Goal: Task Accomplishment & Management: Manage account settings

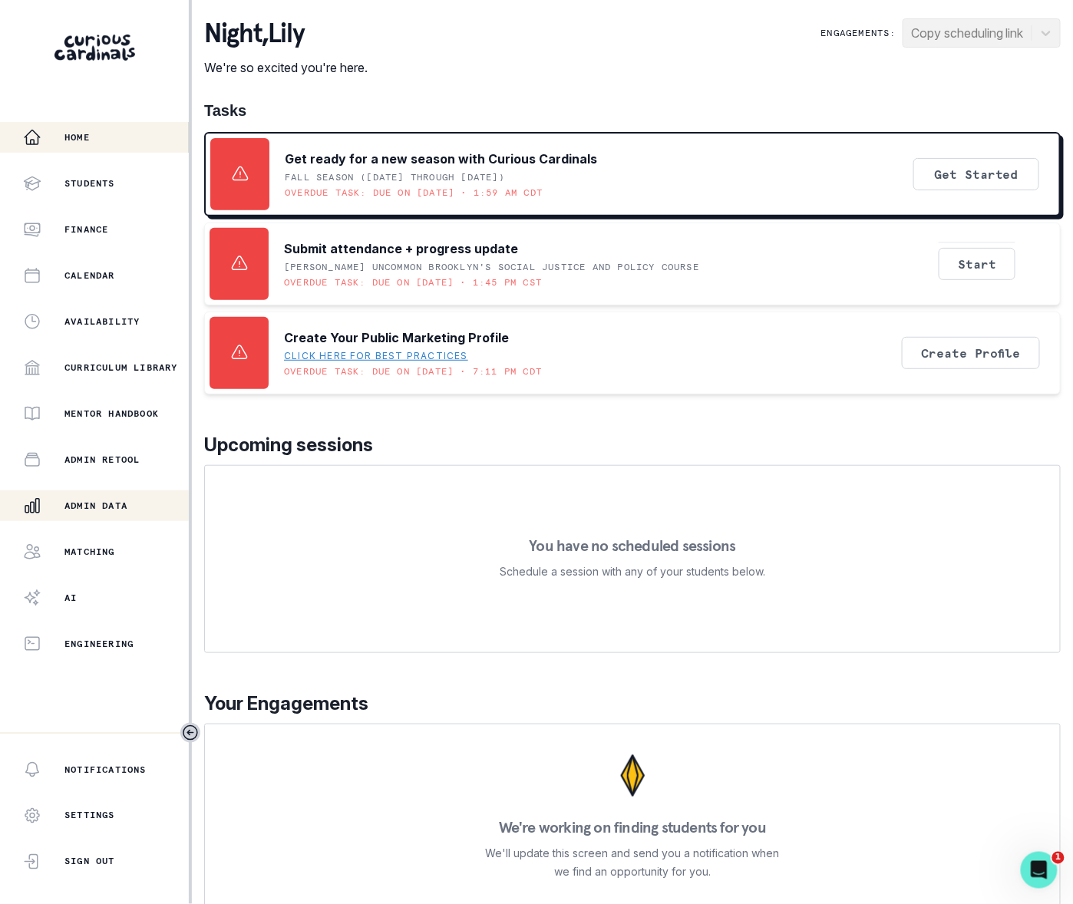
click at [111, 497] on div "Admin Data" at bounding box center [106, 505] width 166 height 18
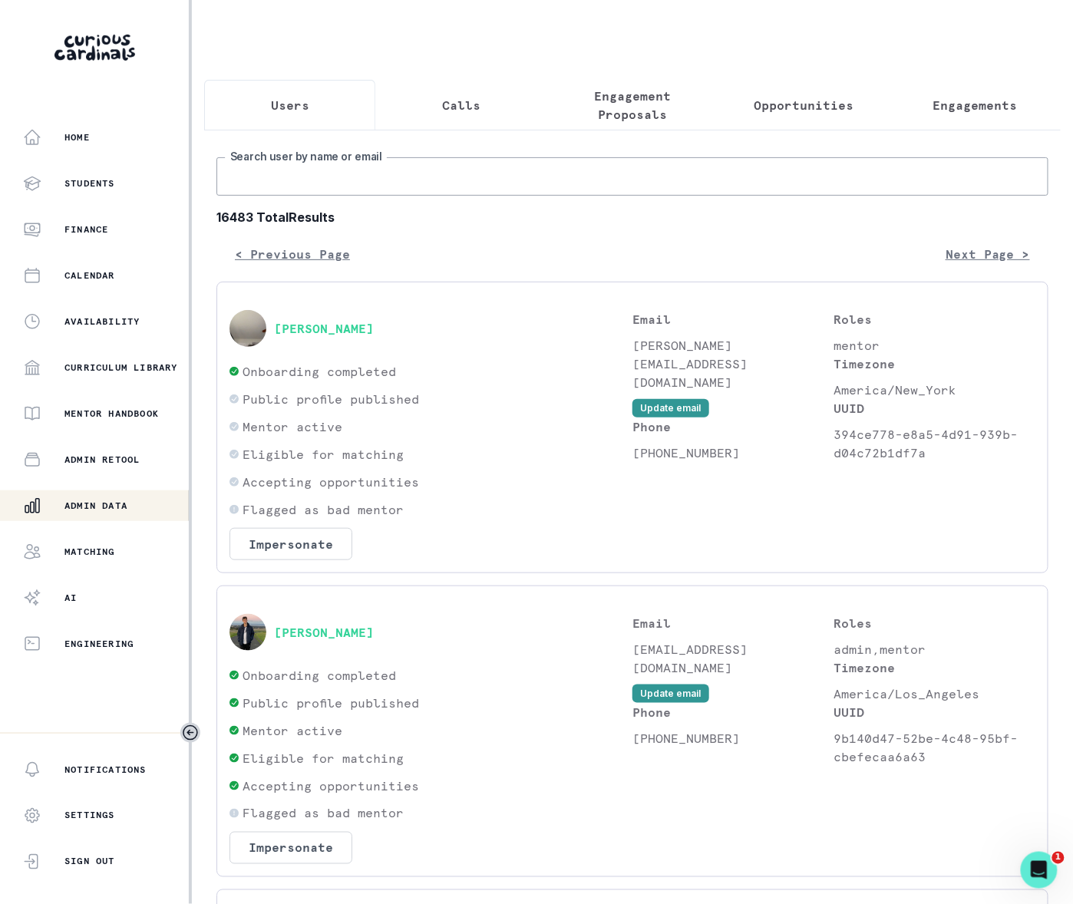
click at [354, 196] on input "Search user by name or email" at bounding box center [632, 176] width 832 height 38
paste input "[PERSON_NAME]"
type input "[PERSON_NAME]"
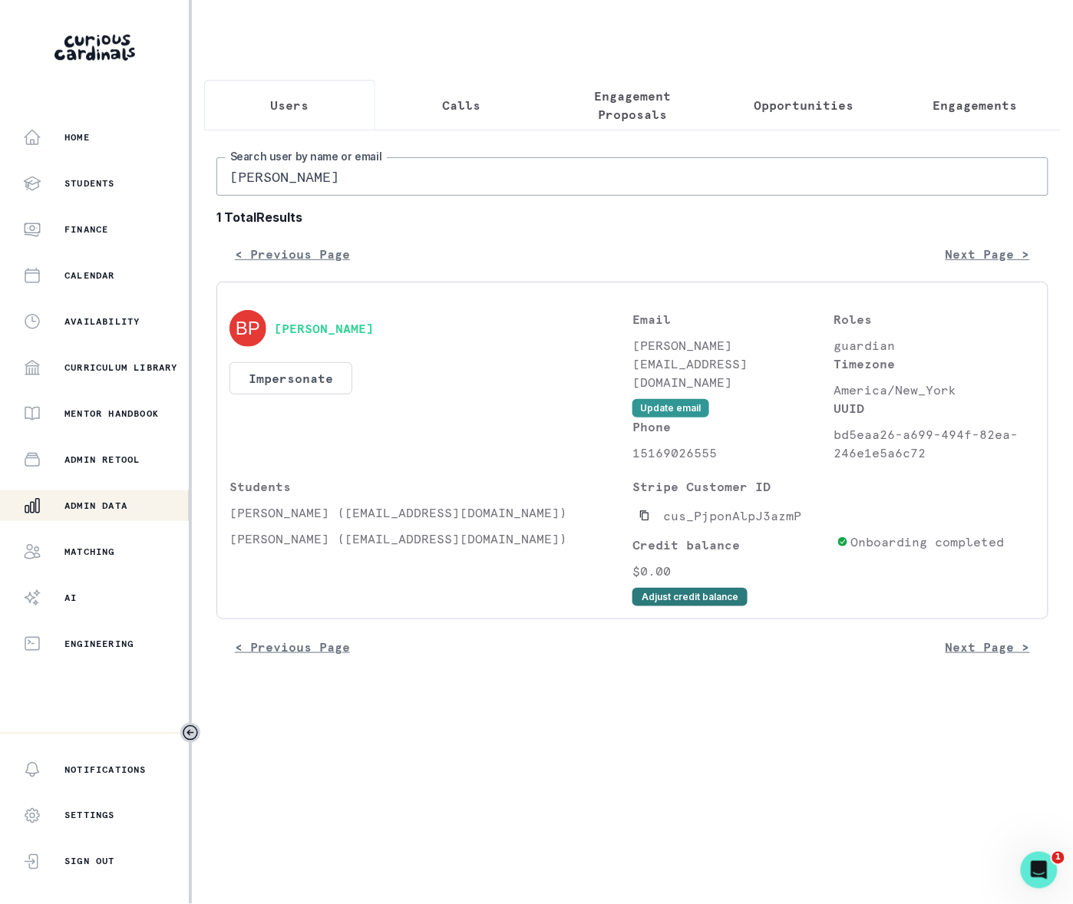
click at [676, 606] on button "Adjust credit balance" at bounding box center [689, 597] width 115 height 18
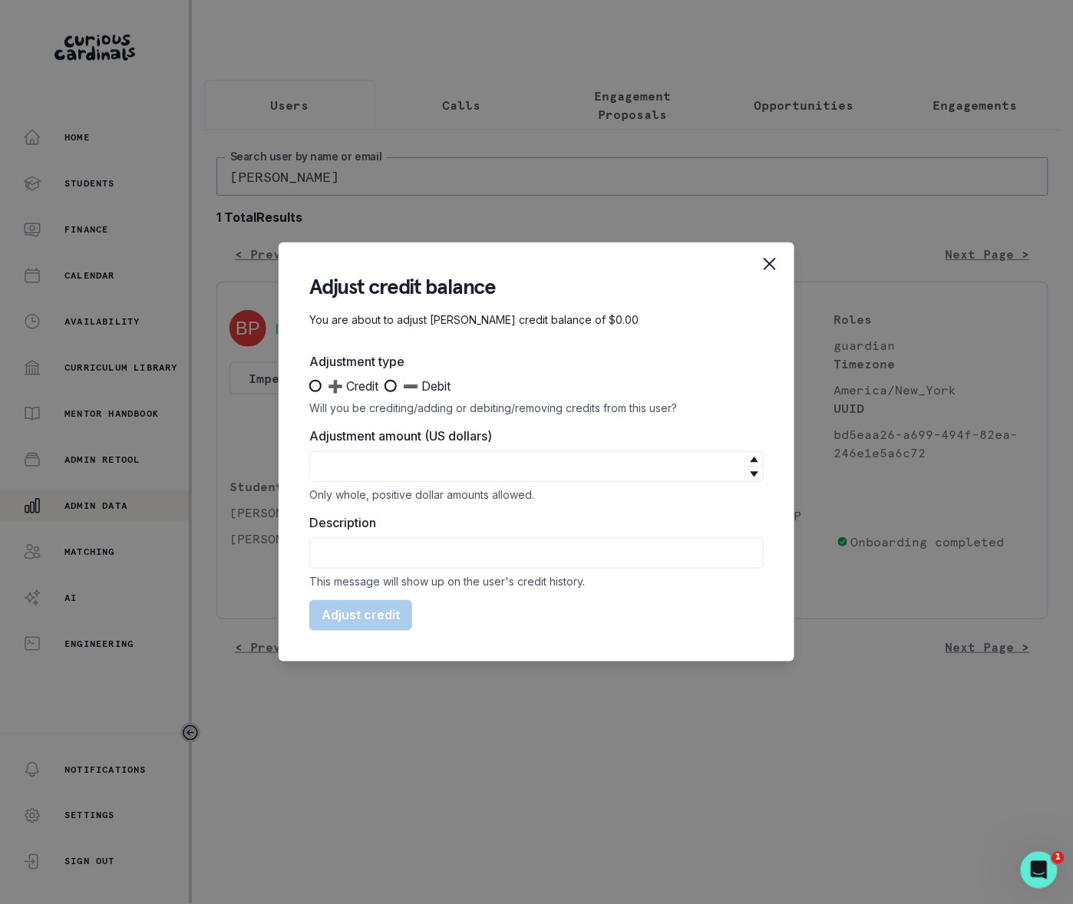
drag, startPoint x: 314, startPoint y: 384, endPoint x: 315, endPoint y: 450, distance: 66.0
click at [314, 384] on span at bounding box center [315, 386] width 12 height 12
click at [309, 386] on input "➕ Credit" at bounding box center [308, 386] width 1 height 1
radio input "true"
click at [333, 467] on input "Adjustment amount (US dollars)" at bounding box center [536, 466] width 454 height 31
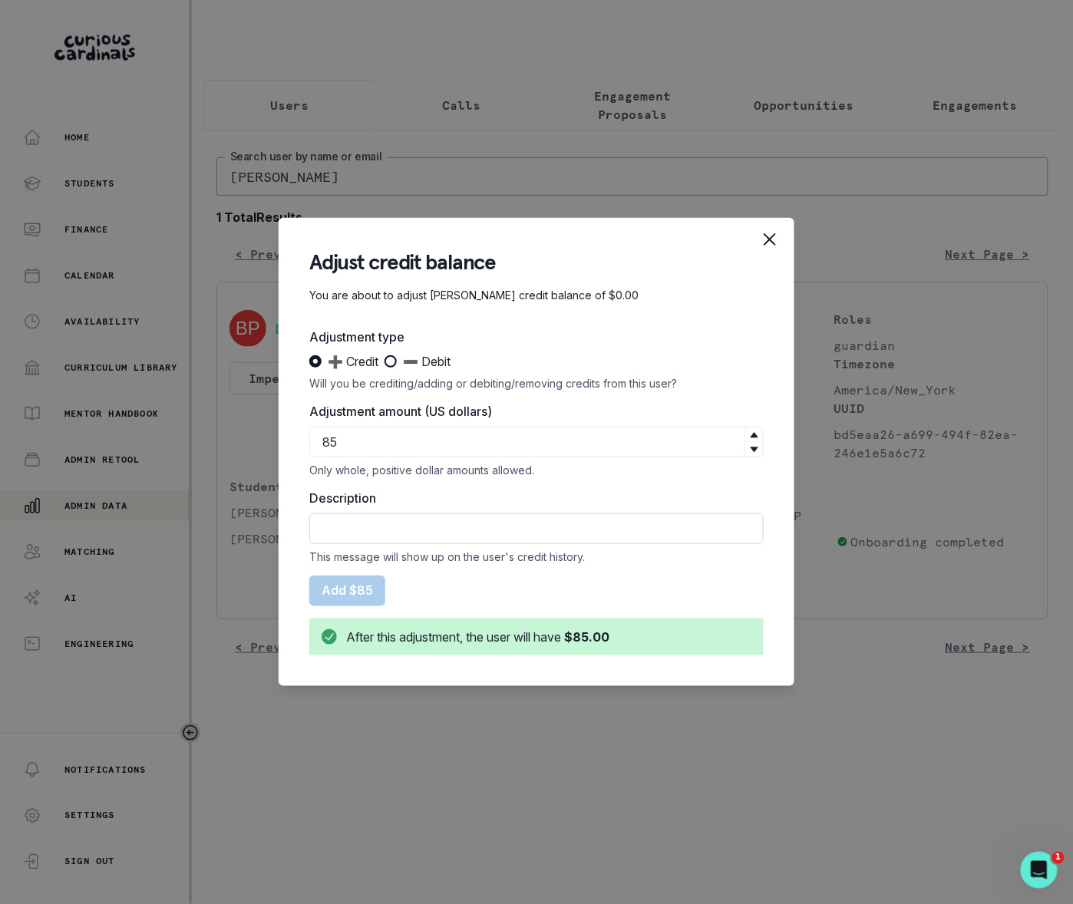
type input "85"
click at [351, 528] on input "Description" at bounding box center [536, 528] width 454 height 31
type input "Refunded Late Cancellation on [DATE] - one time courtesy refund"
click at [354, 585] on button "Add $85" at bounding box center [347, 590] width 76 height 31
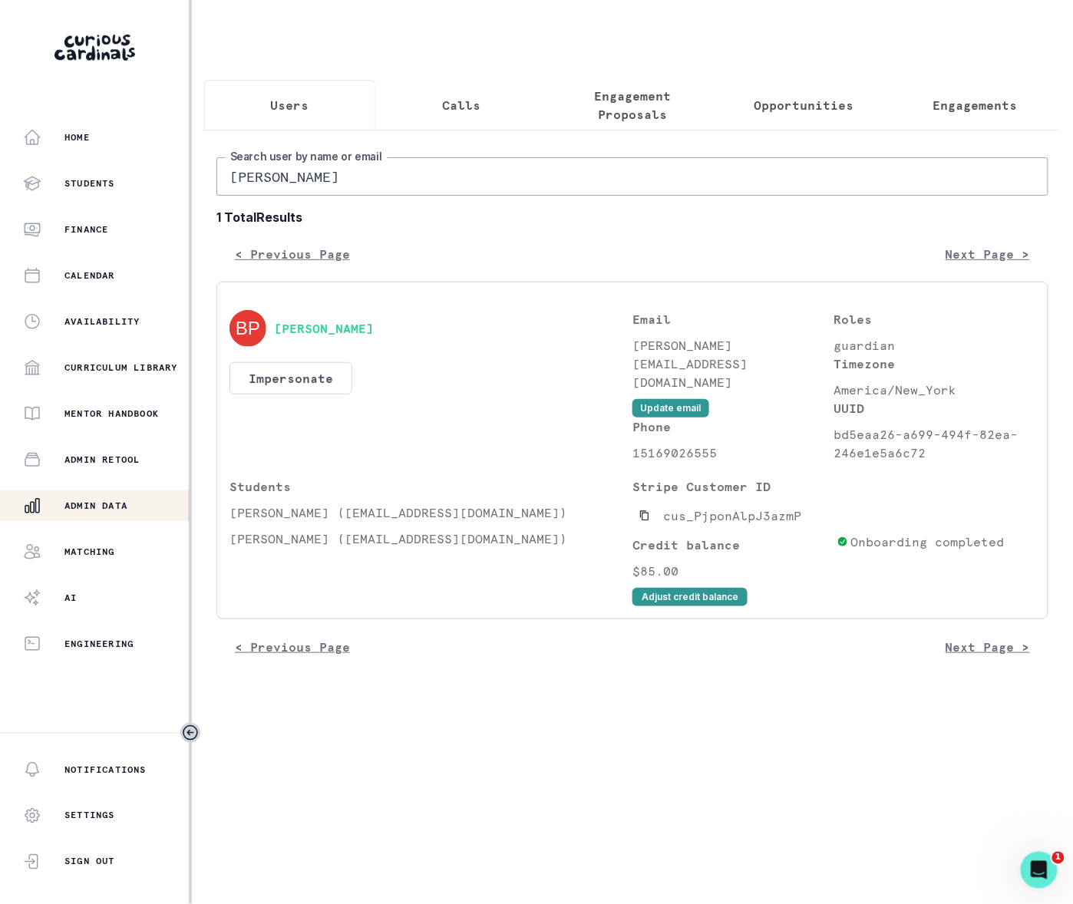
drag, startPoint x: 351, startPoint y: 197, endPoint x: 249, endPoint y: 194, distance: 102.1
click at [246, 185] on input "[PERSON_NAME]" at bounding box center [632, 176] width 832 height 38
type input "B"
type input "[PERSON_NAME]"
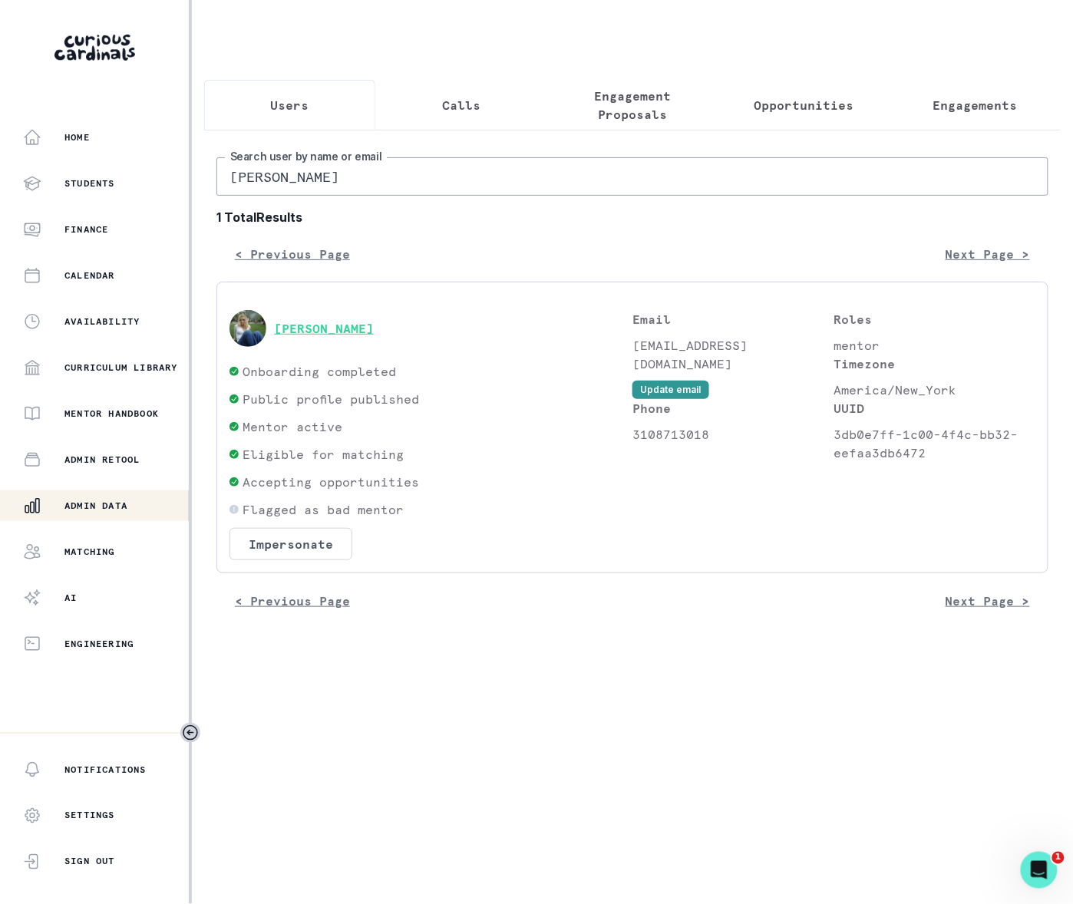
click at [341, 336] on button "[PERSON_NAME]" at bounding box center [324, 328] width 100 height 15
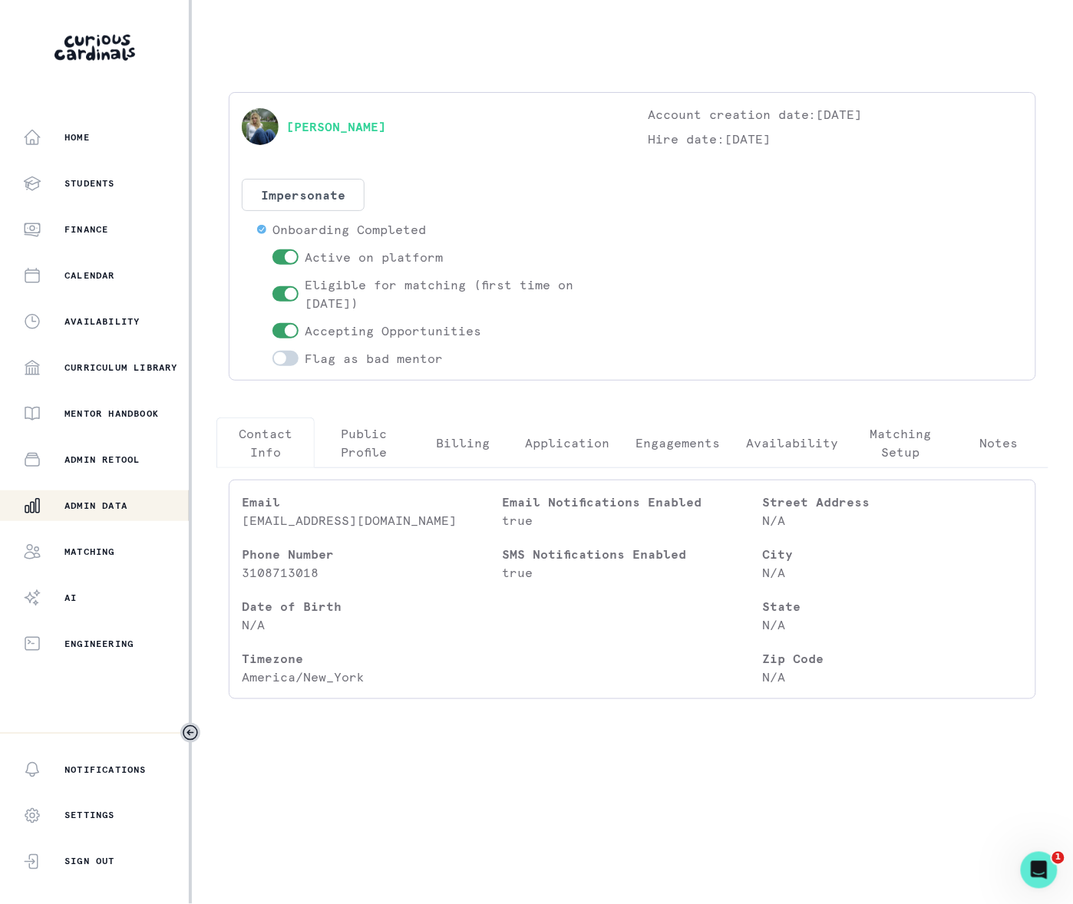
click at [678, 440] on p "Engagements" at bounding box center [677, 443] width 84 height 18
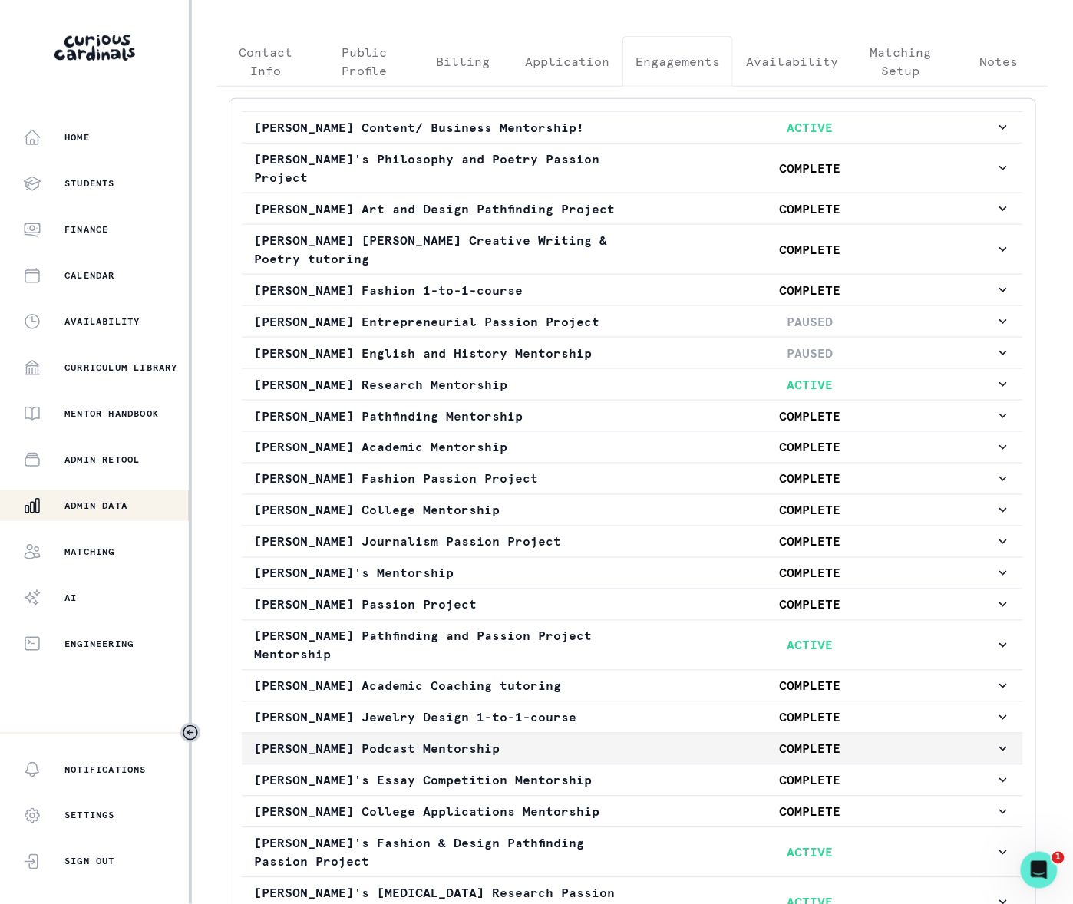
scroll to position [623, 0]
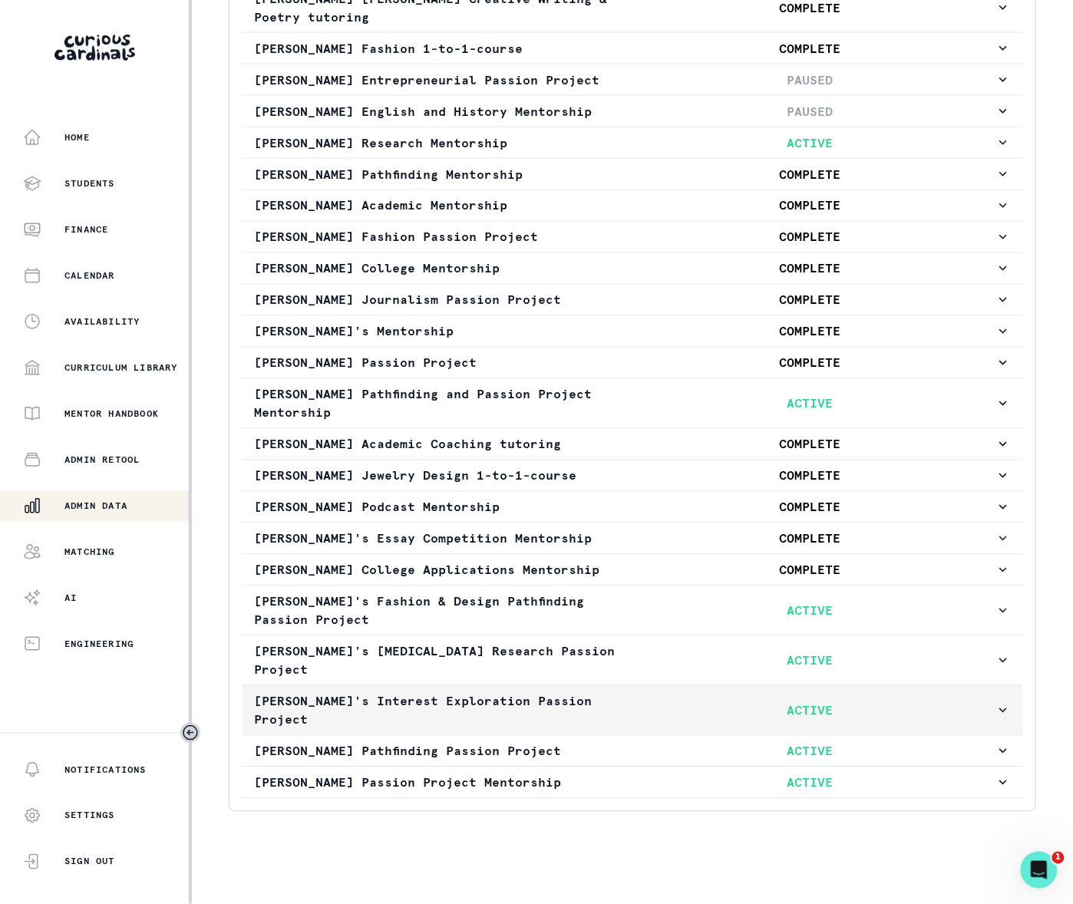
click at [995, 718] on icon "button" at bounding box center [1002, 710] width 15 height 15
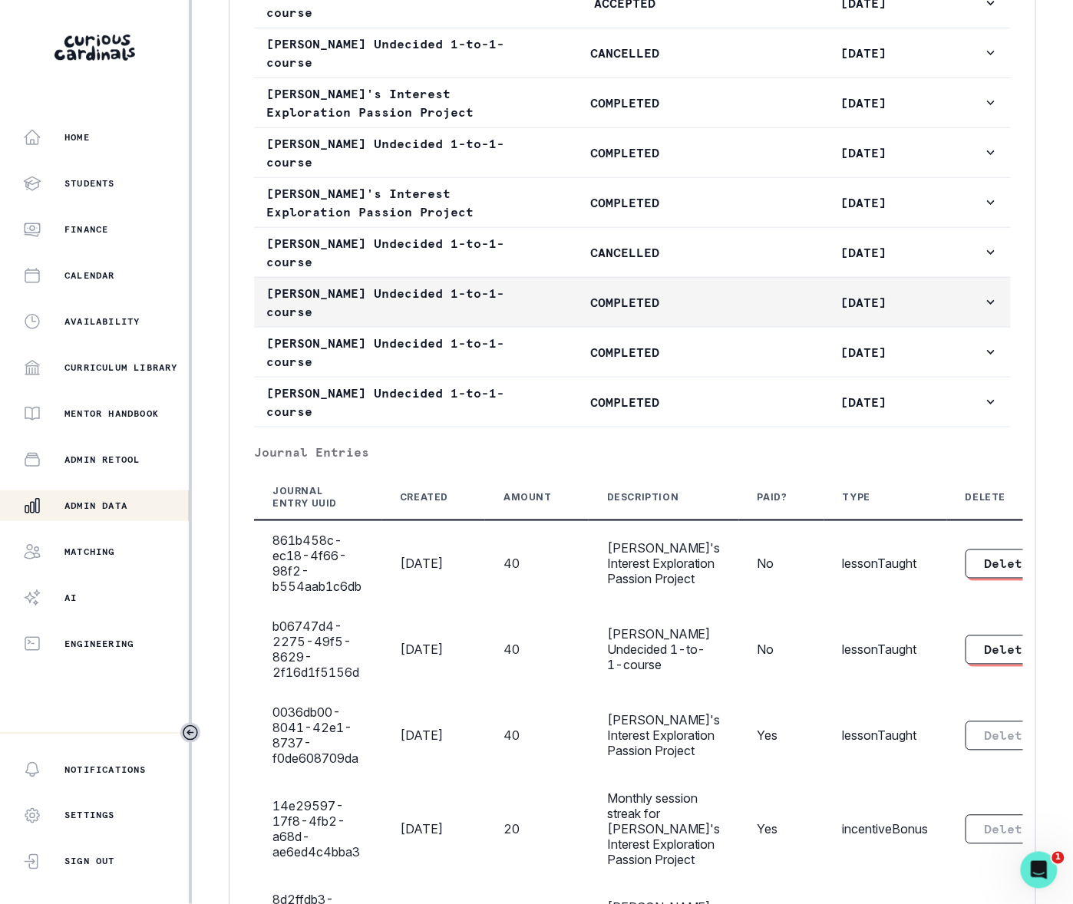
scroll to position [1829, 0]
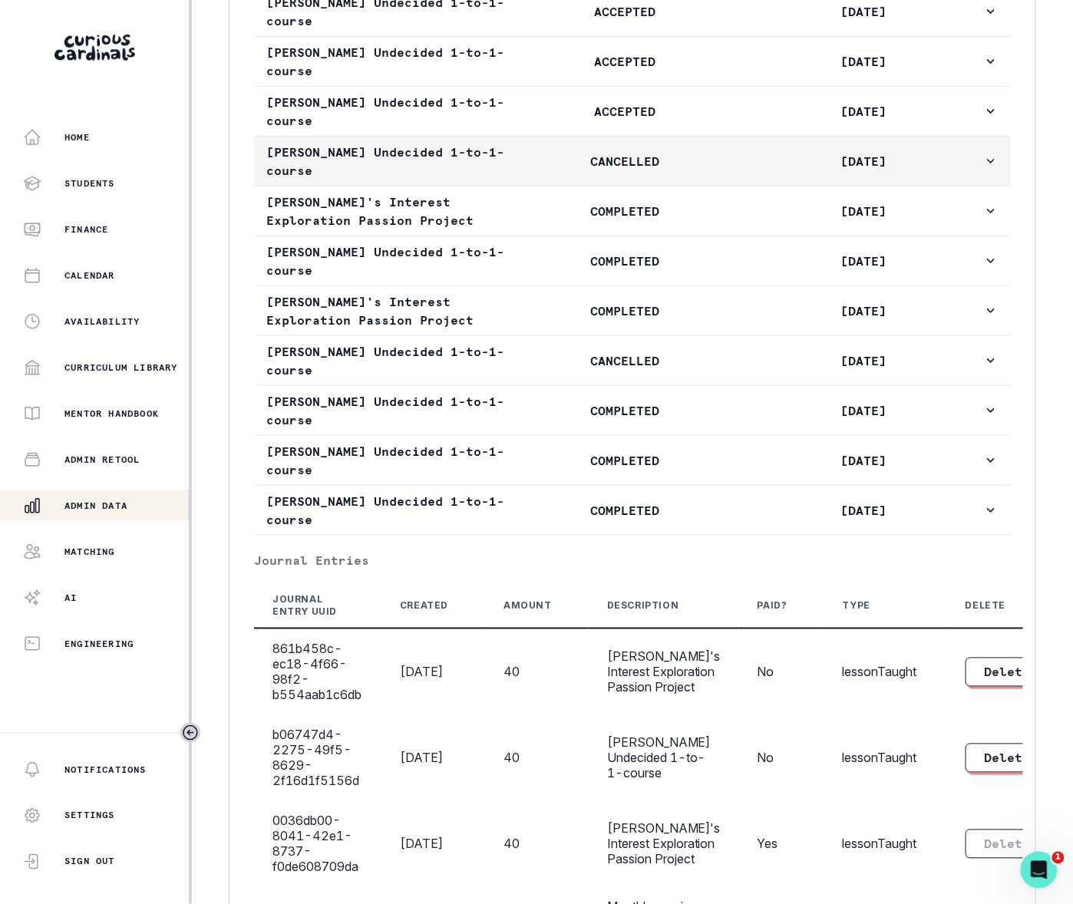
click at [983, 169] on icon "button" at bounding box center [990, 160] width 15 height 15
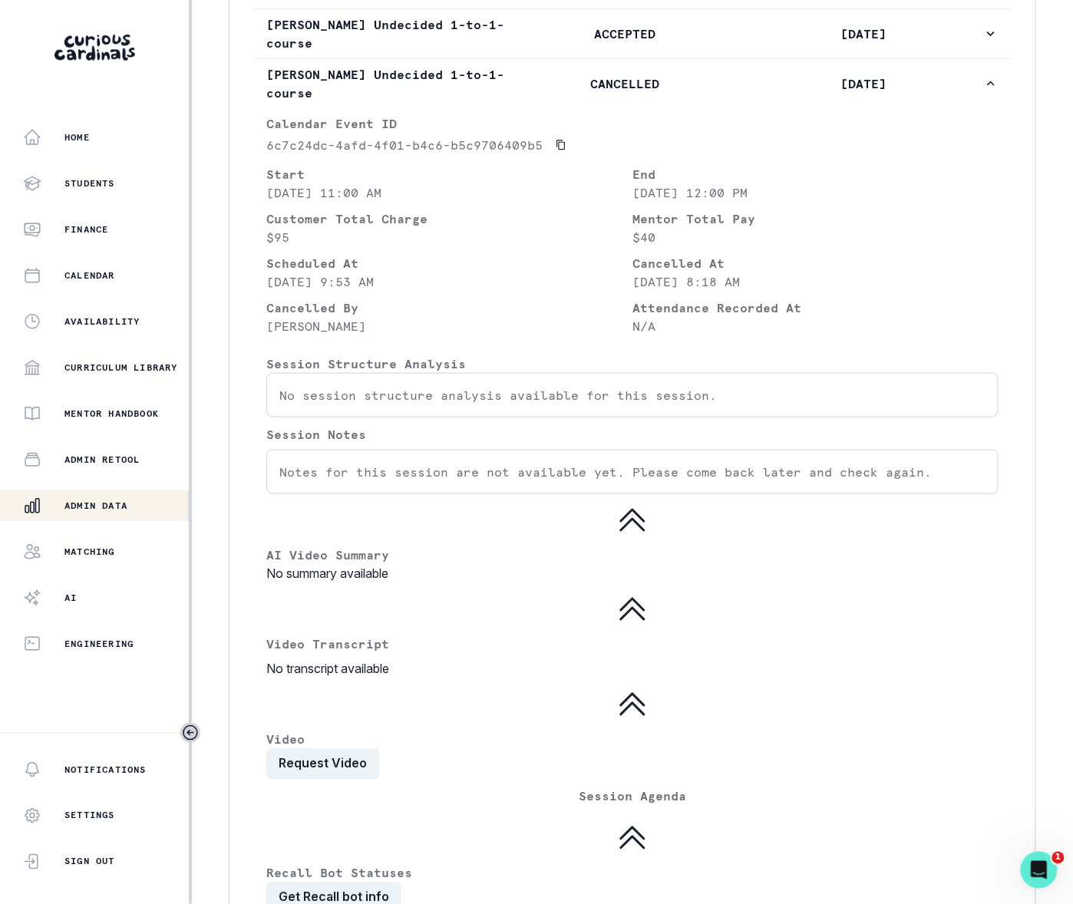
scroll to position [1869, 0]
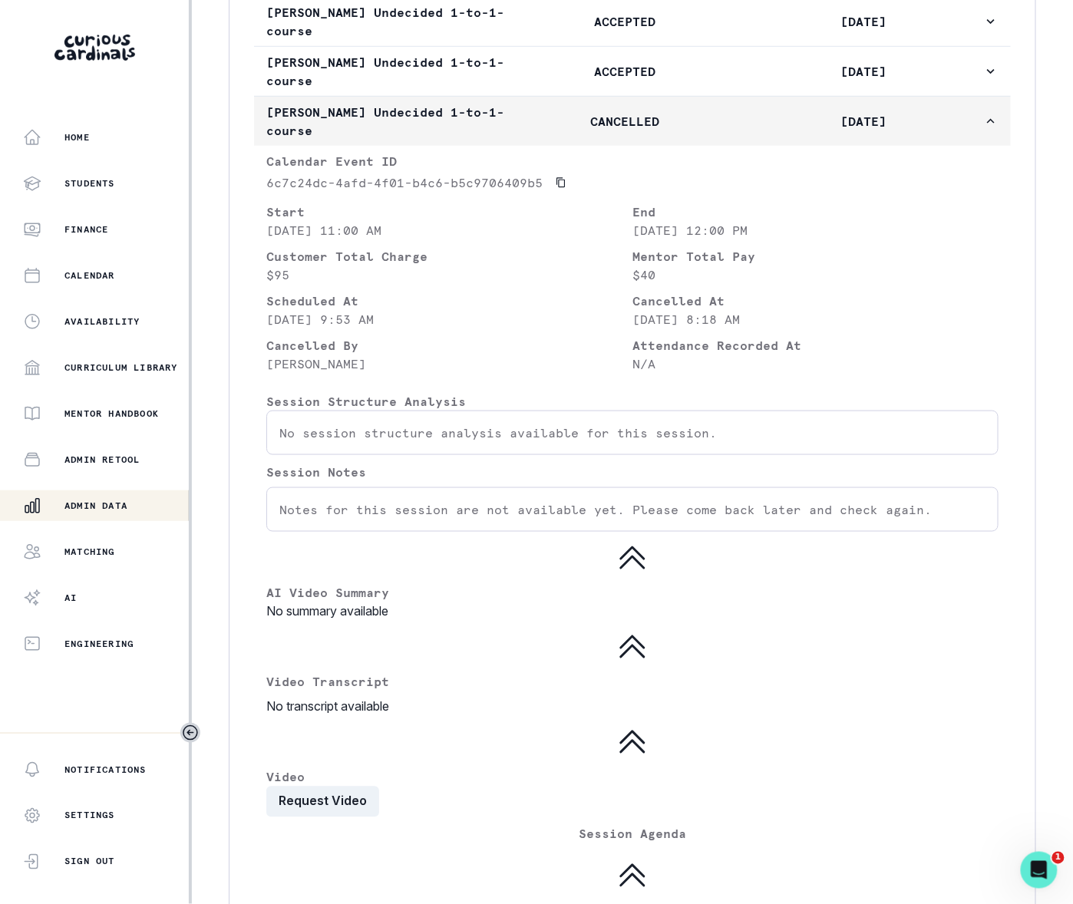
click at [987, 124] on icon "button" at bounding box center [991, 121] width 8 height 5
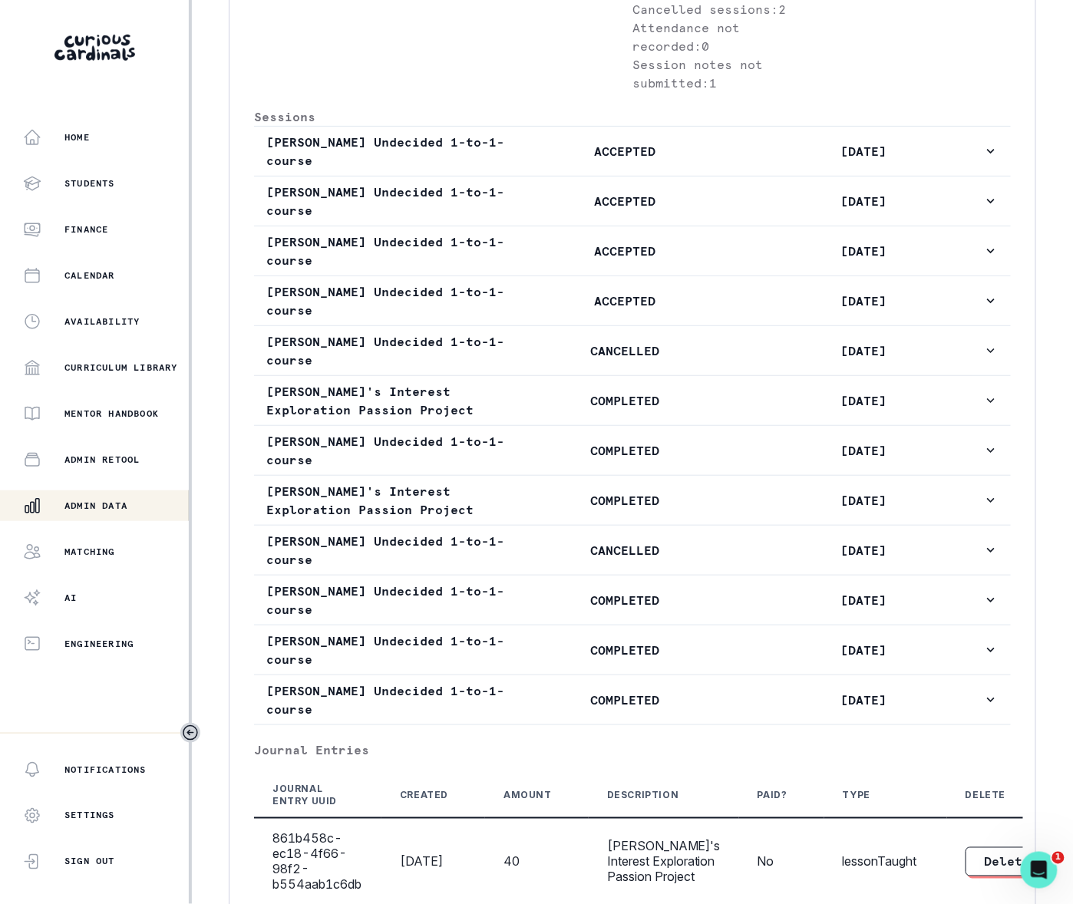
scroll to position [1472, 0]
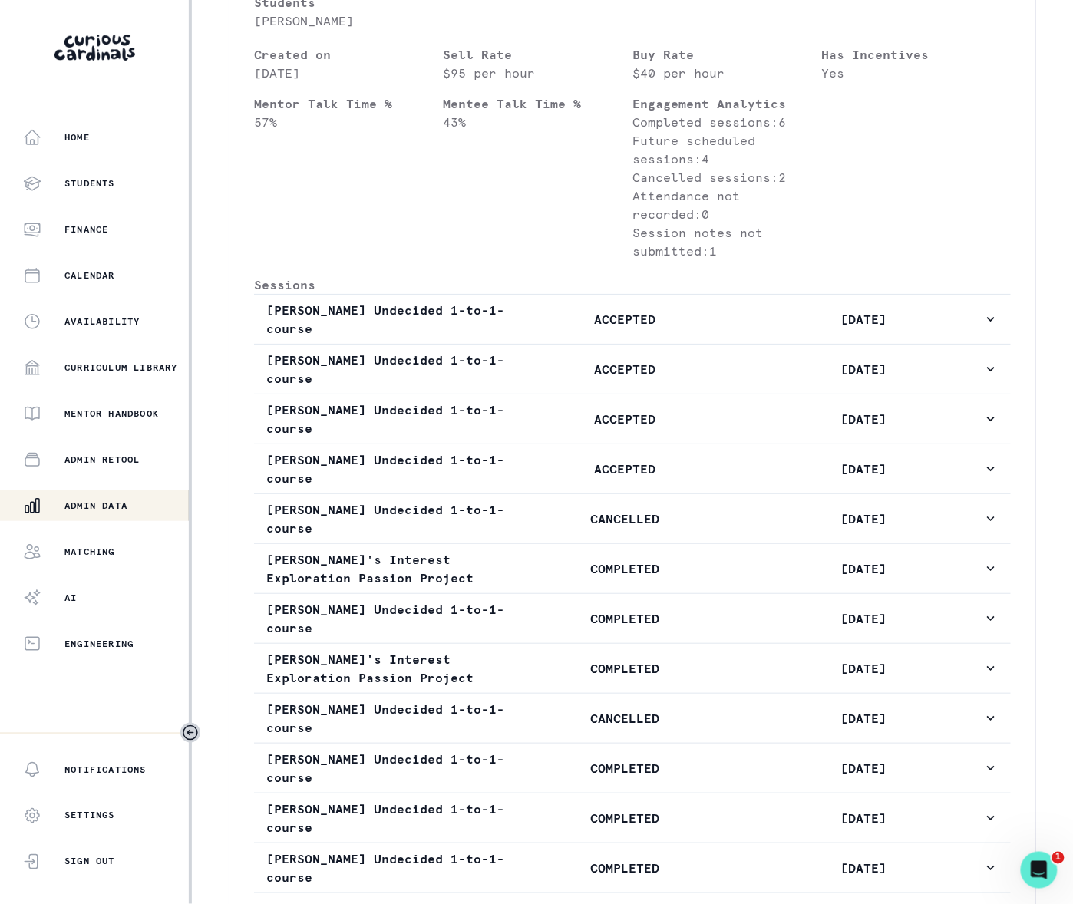
click at [97, 508] on p "Admin Data" at bounding box center [95, 506] width 63 height 12
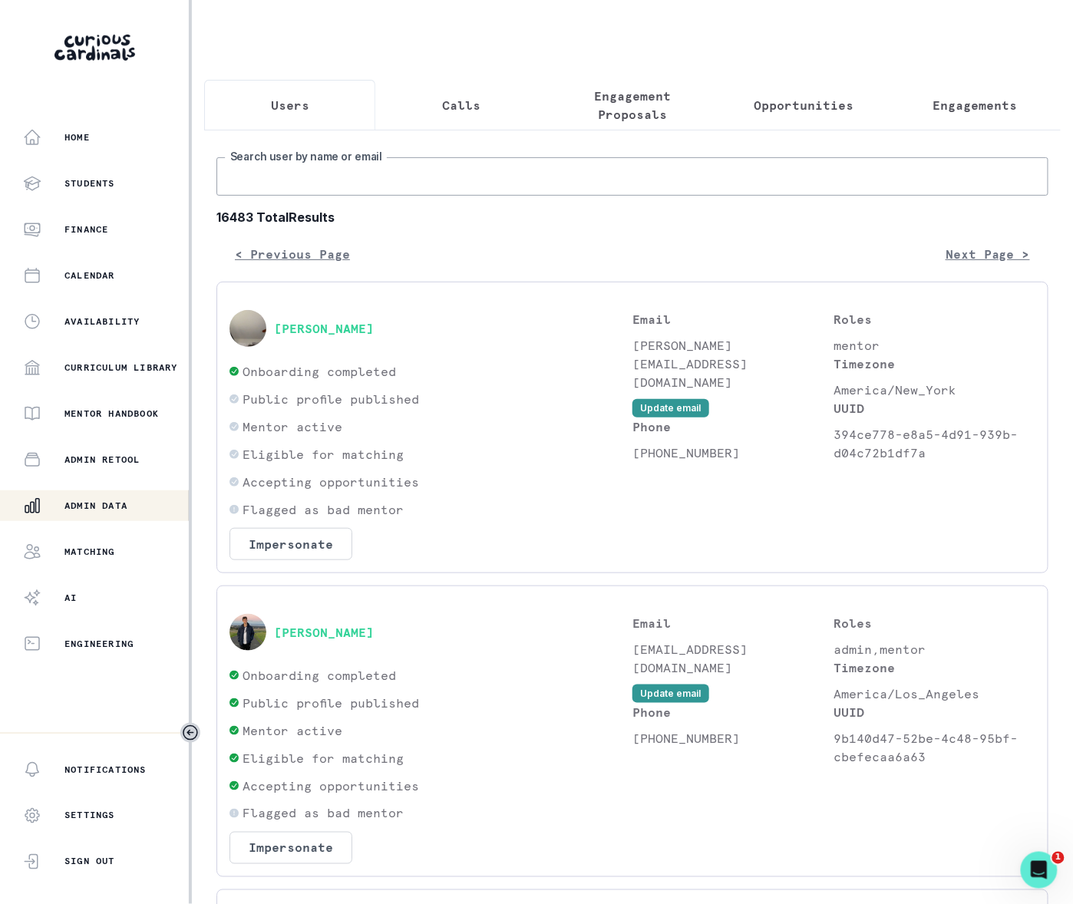
click at [384, 196] on input "Search user by name or email" at bounding box center [632, 176] width 832 height 38
type input "[PERSON_NAME]"
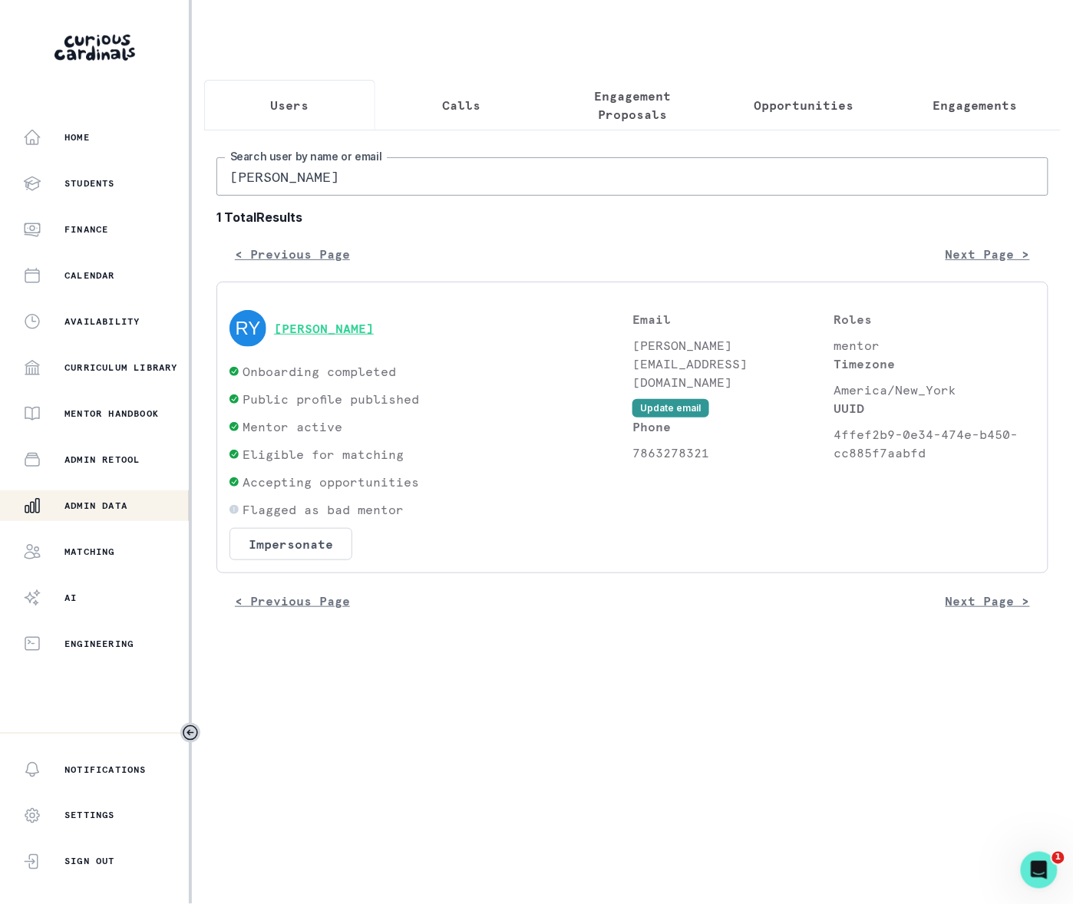
click at [342, 336] on button "[PERSON_NAME]" at bounding box center [324, 328] width 100 height 15
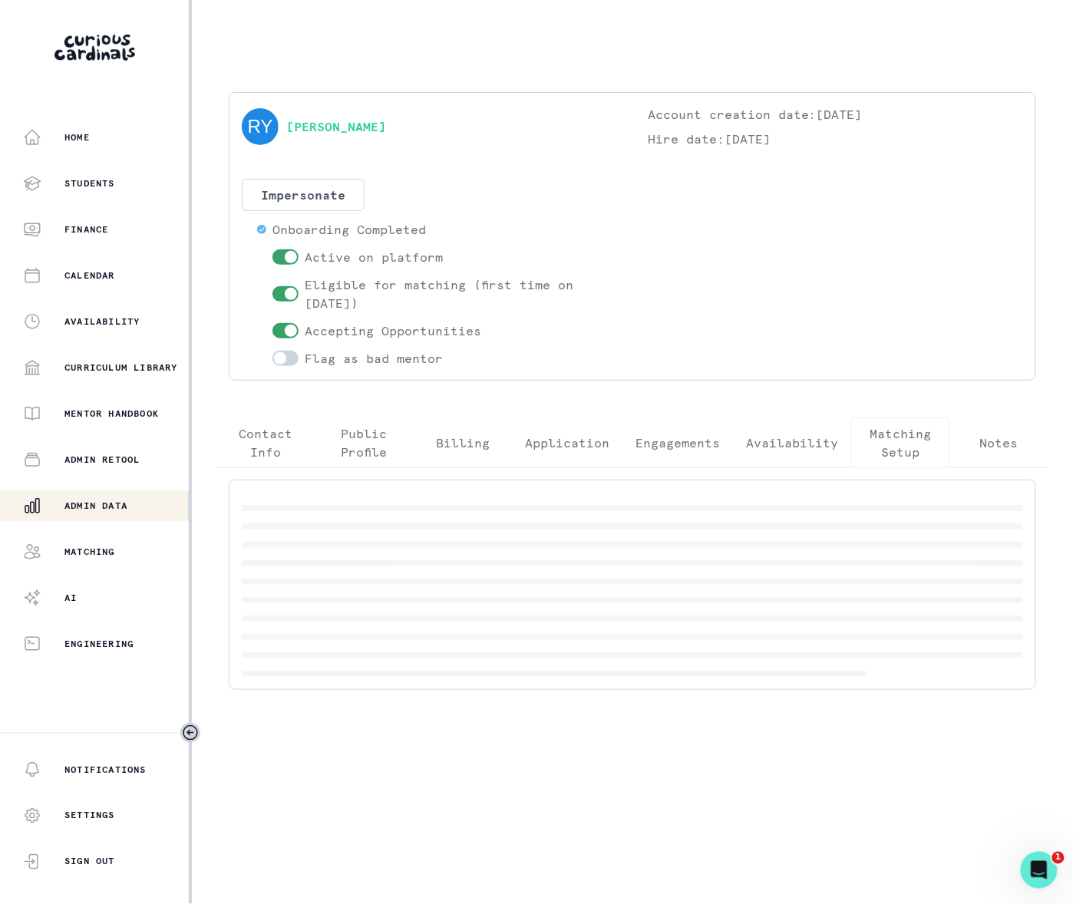
click at [889, 437] on p "Matching Setup" at bounding box center [900, 442] width 72 height 37
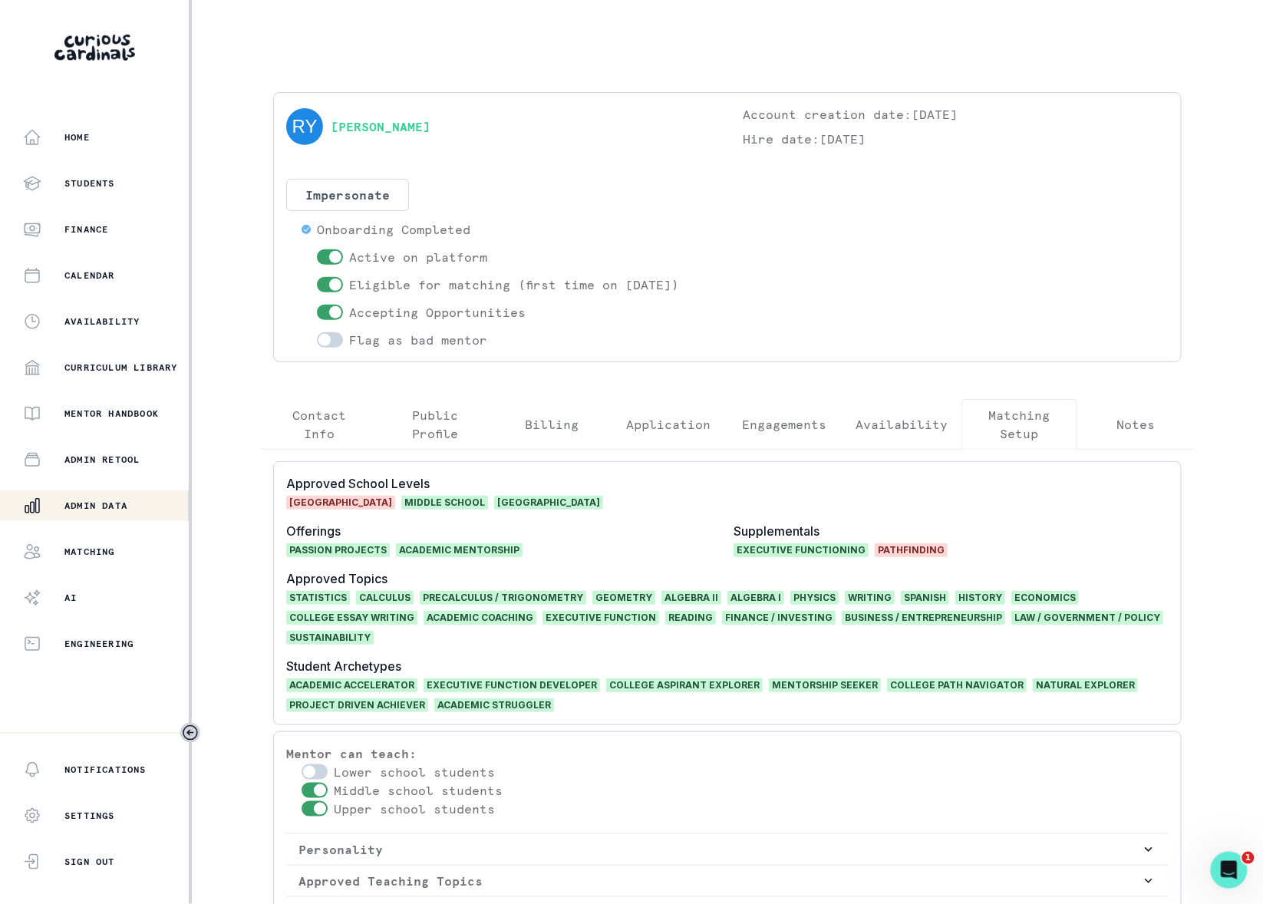
click at [120, 505] on p "Admin Data" at bounding box center [95, 506] width 63 height 12
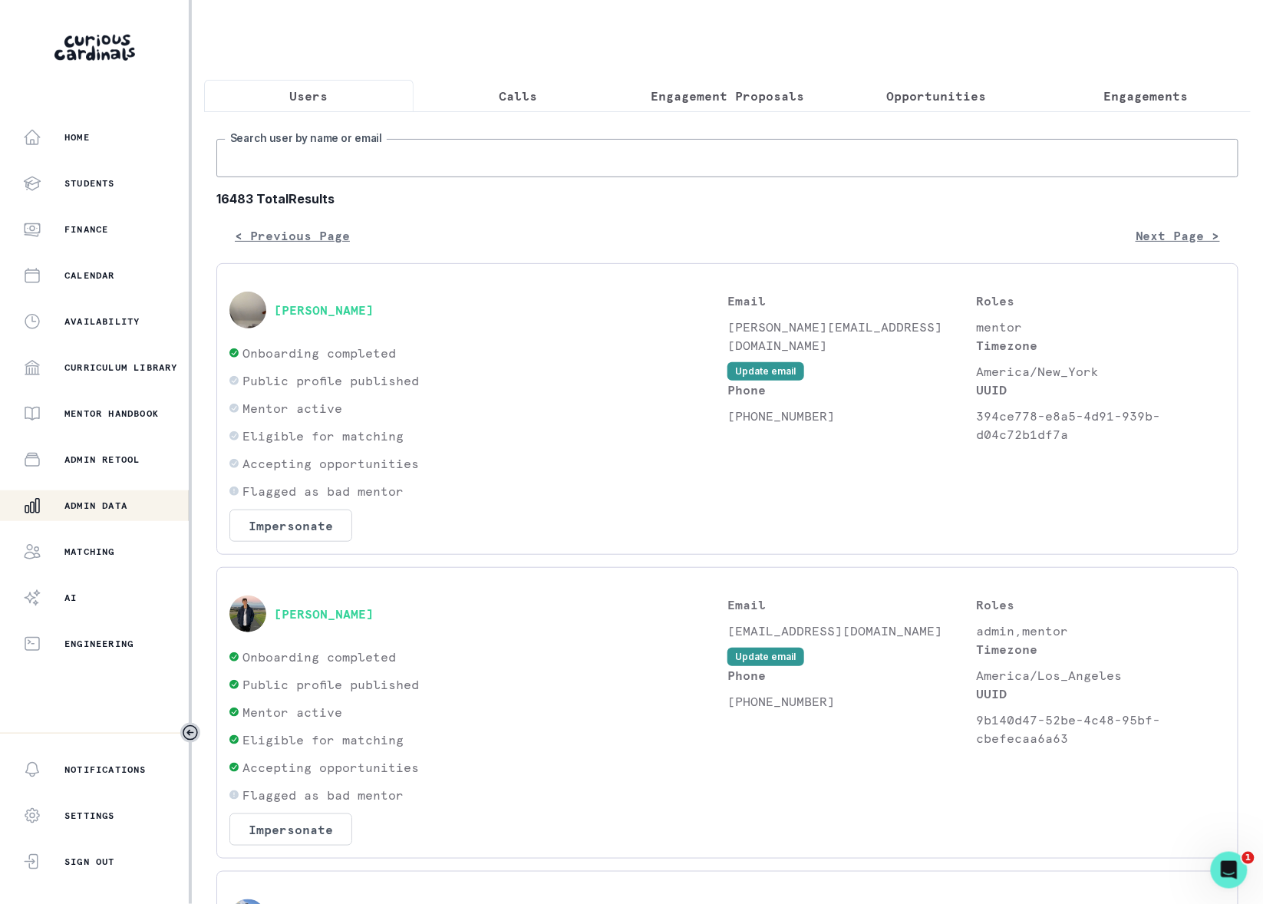
click at [277, 177] on input "Search user by name or email" at bounding box center [727, 158] width 1022 height 38
type input "moonsung"
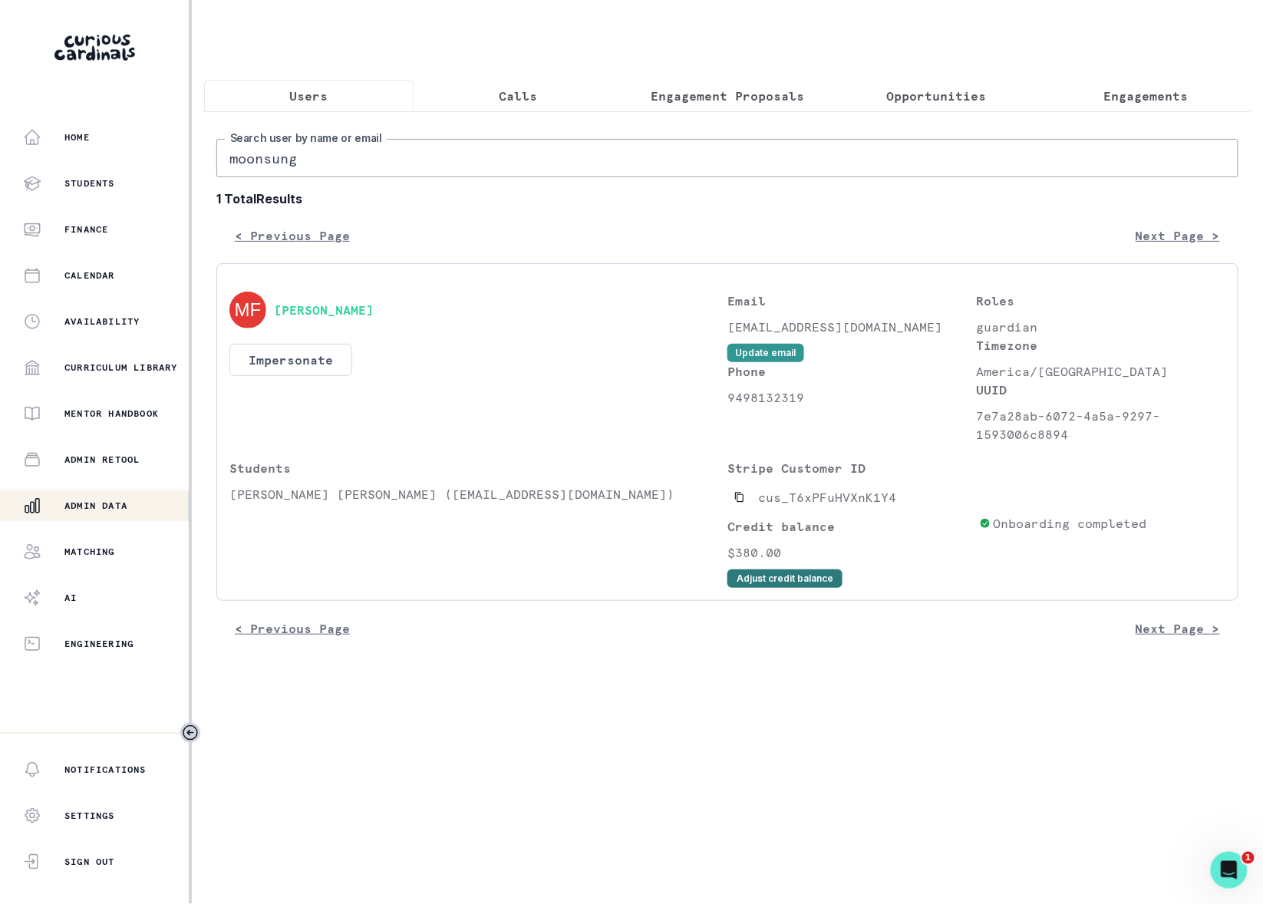
click at [790, 588] on button "Adjust credit balance" at bounding box center [784, 578] width 115 height 18
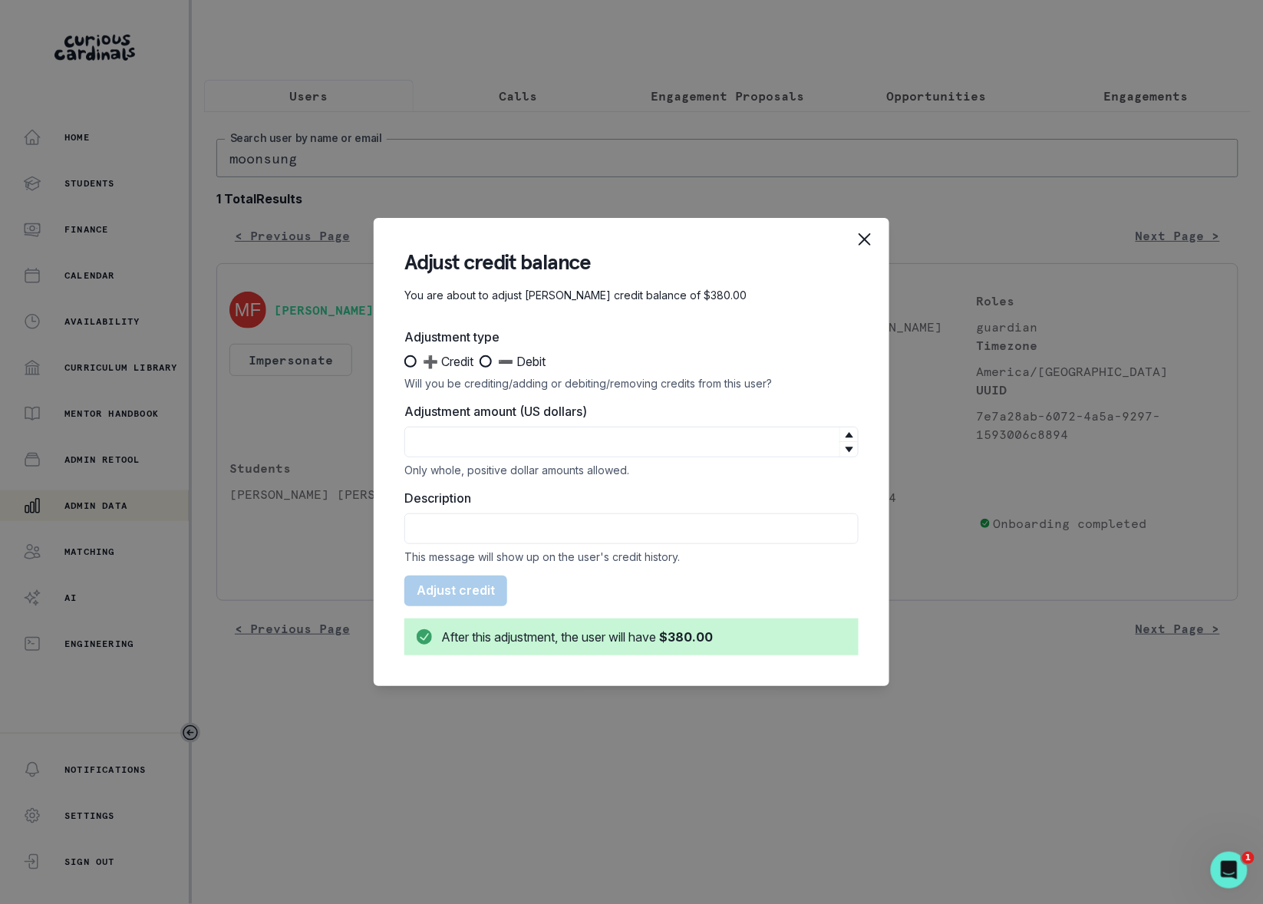
click at [492, 360] on span at bounding box center [486, 361] width 12 height 12
click at [480, 361] on input "➖ Debit" at bounding box center [479, 361] width 1 height 1
radio input "true"
click at [477, 443] on input "Adjustment amount (US dollars)" at bounding box center [631, 442] width 454 height 31
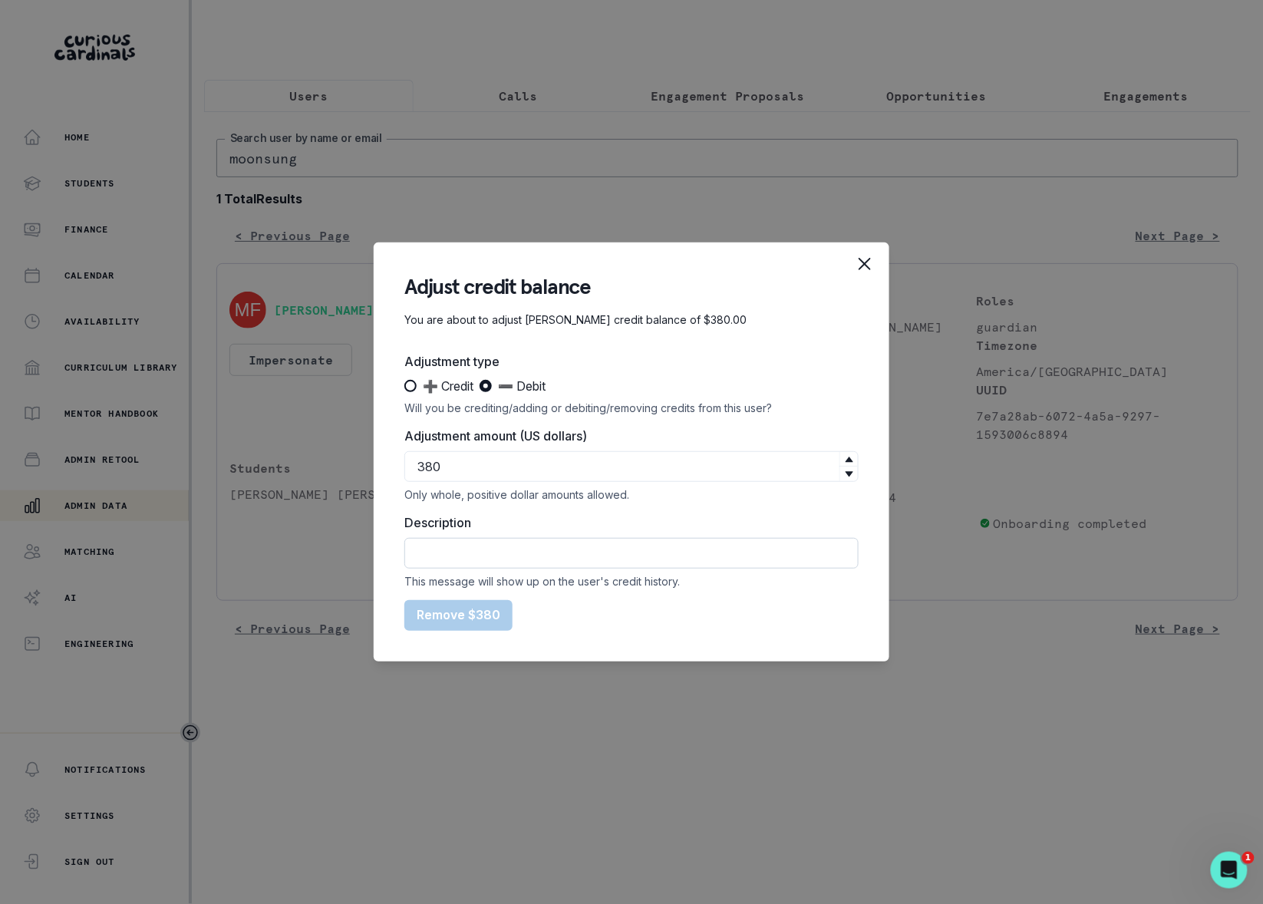
type input "380"
click at [460, 554] on input "Description" at bounding box center [631, 553] width 454 height 31
drag, startPoint x: 483, startPoint y: 553, endPoint x: 501, endPoint y: 553, distance: 17.6
click at [485, 553] on input "Refunded Subscription Charge so they can complete the trial sessions." at bounding box center [631, 553] width 454 height 31
click at [562, 552] on input "Refunded subscription Charge so they can complete the trial sessions." at bounding box center [631, 553] width 454 height 31
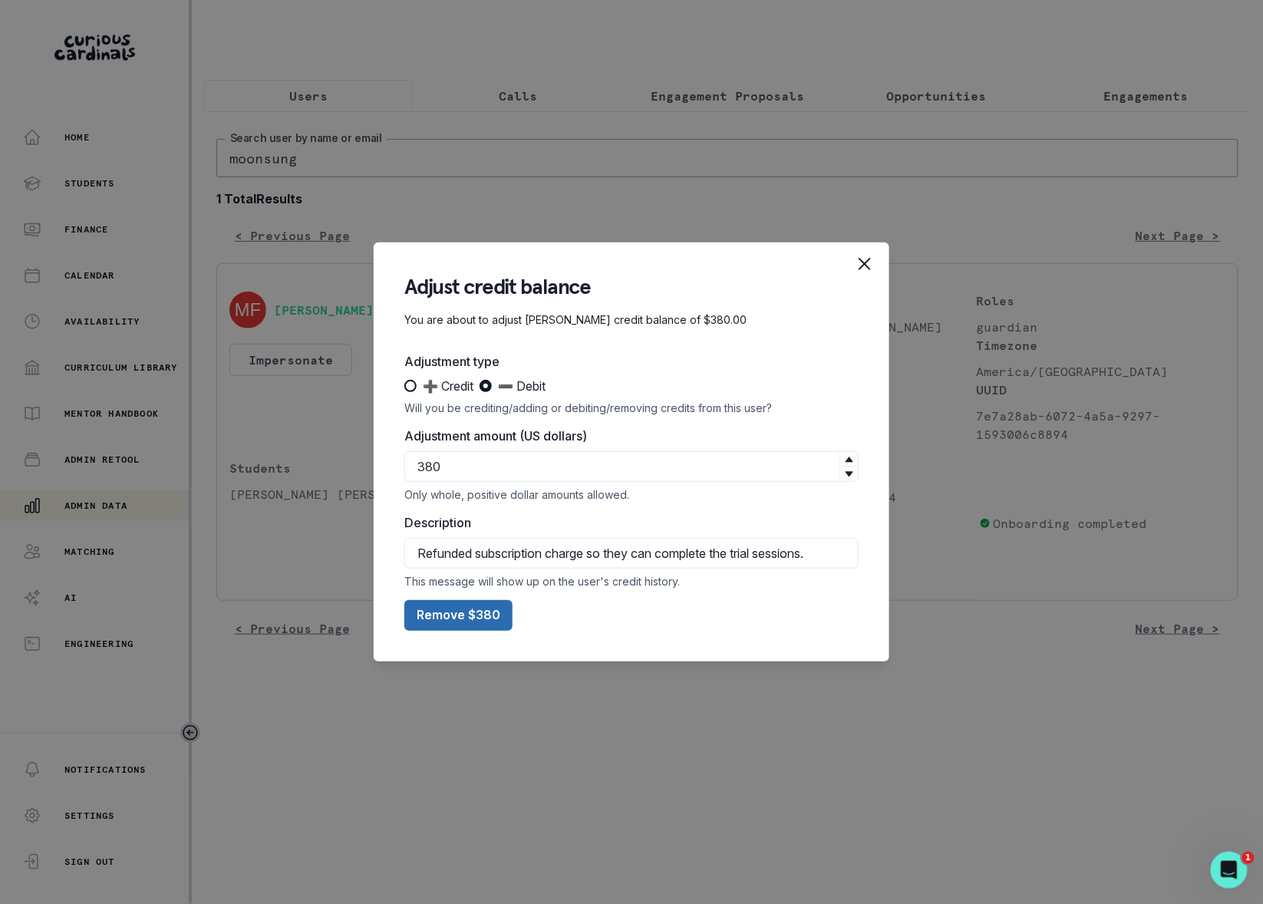
type input "Refunded subscription charge so they can complete the trial sessions."
click at [454, 612] on button "Remove $380" at bounding box center [458, 615] width 108 height 31
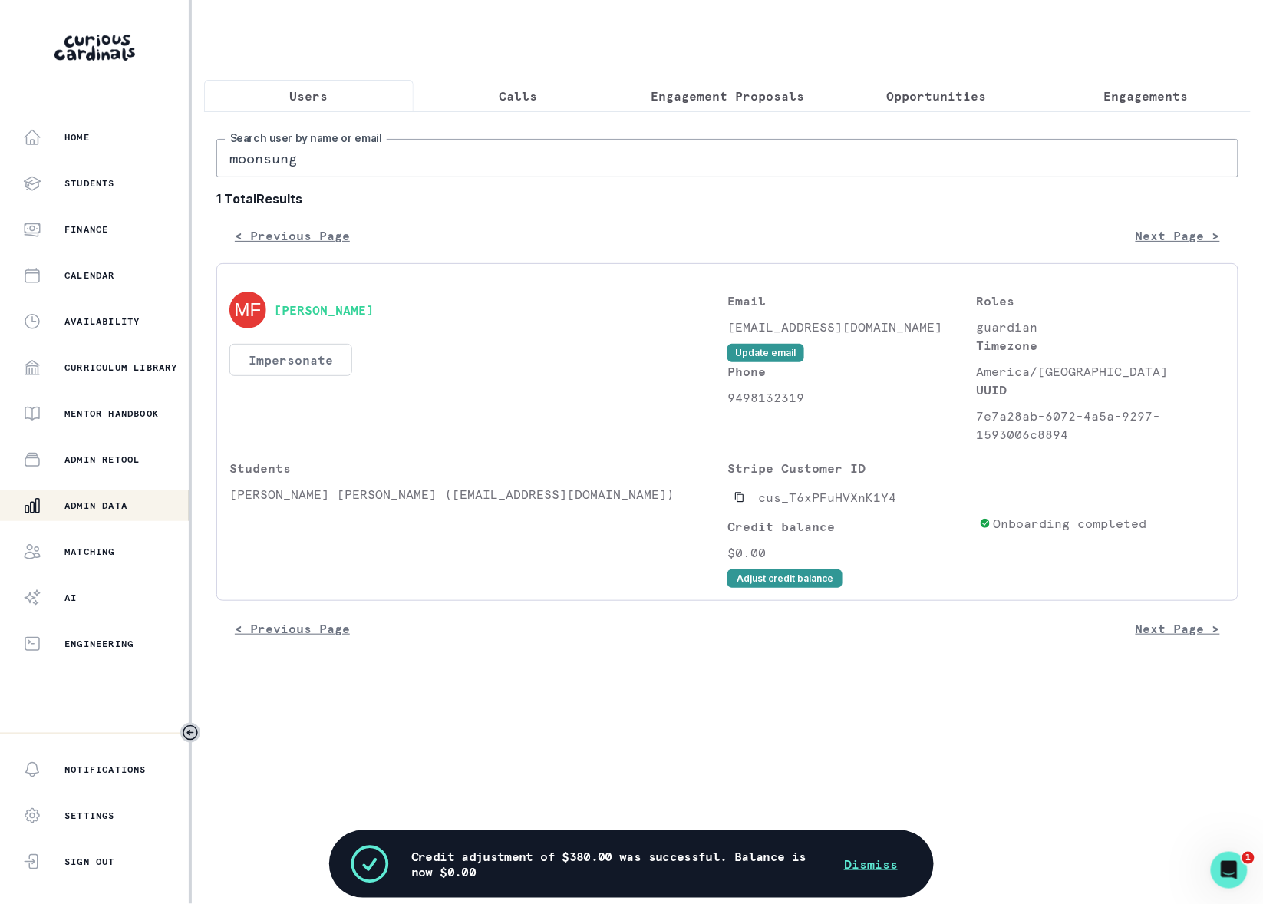
click at [275, 376] on button "Impersonate" at bounding box center [290, 360] width 123 height 32
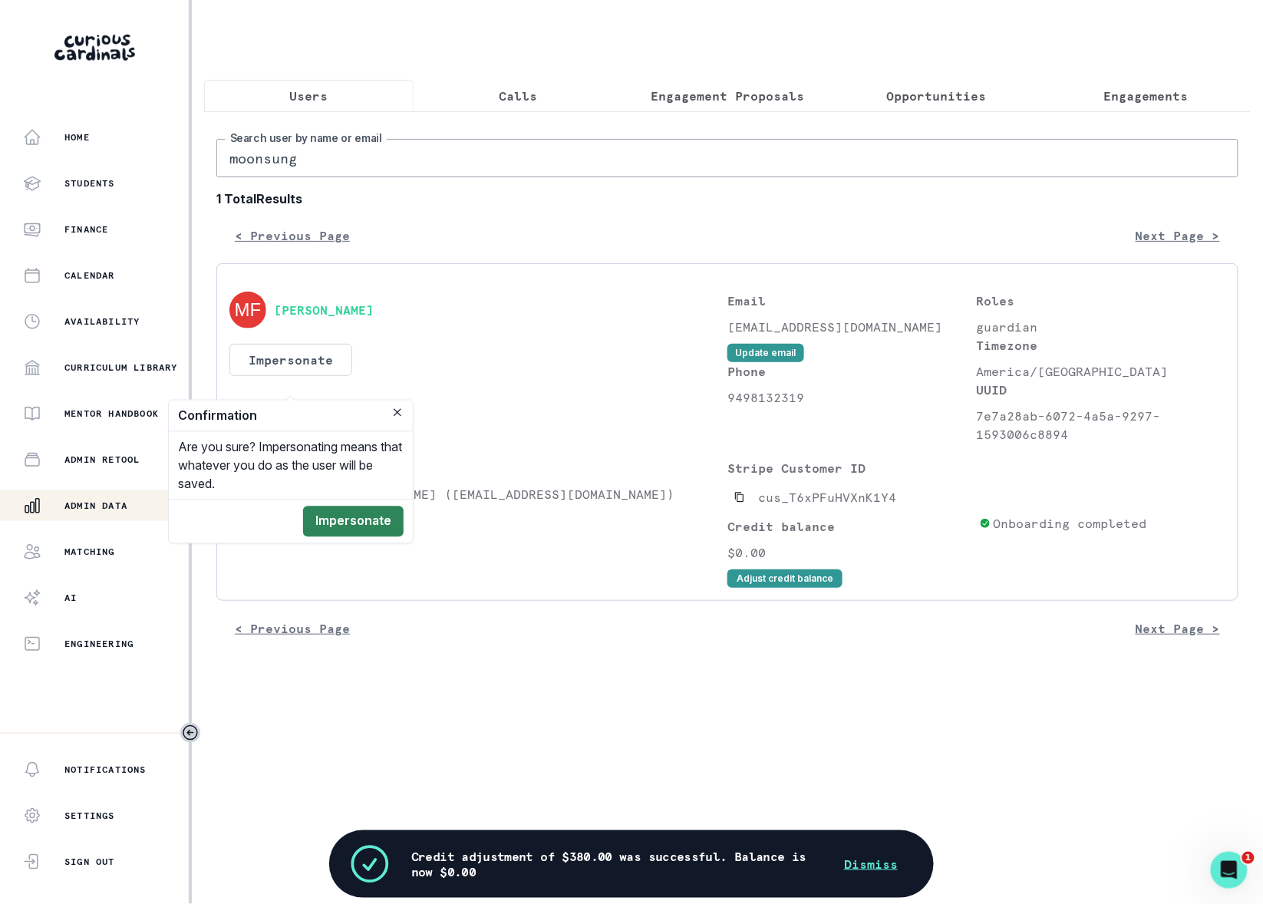
click at [350, 520] on button "Impersonate" at bounding box center [353, 521] width 101 height 31
